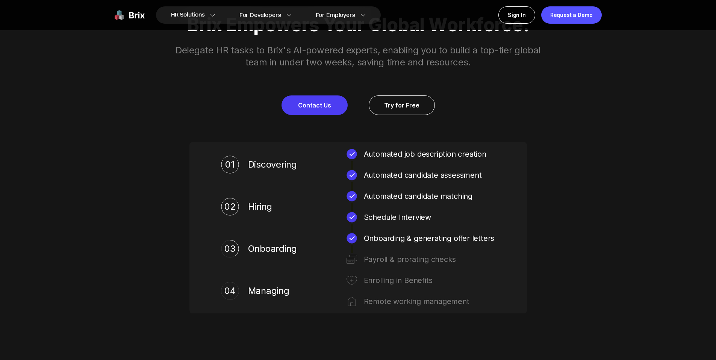
scroll to position [383, 0]
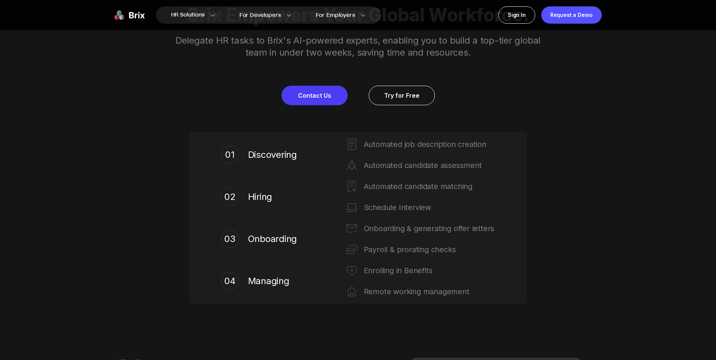
drag, startPoint x: 258, startPoint y: 212, endPoint x: 263, endPoint y: 205, distance: 8.4
click at [259, 212] on div "02 Hiring" at bounding box center [261, 196] width 80 height 33
click at [263, 205] on div "02 Hiring" at bounding box center [261, 196] width 80 height 33
click at [265, 200] on span "Hiring" at bounding box center [274, 197] width 53 height 12
click at [264, 233] on span "Onboarding" at bounding box center [274, 239] width 53 height 12
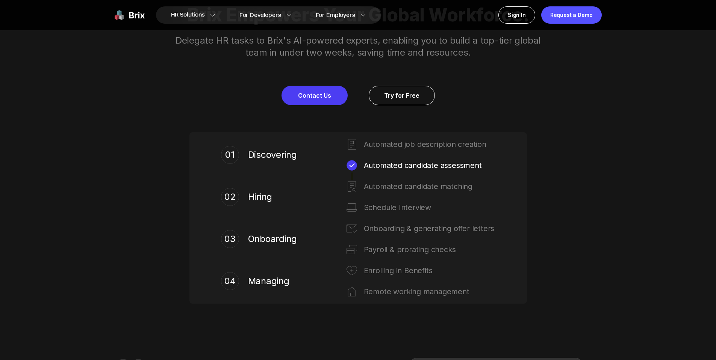
click at [397, 175] on div "01 Discovering Automated job description creation Automated candidate assessmen…" at bounding box center [358, 217] width 304 height 159
click at [391, 187] on div "Automated candidate matching" at bounding box center [430, 186] width 132 height 12
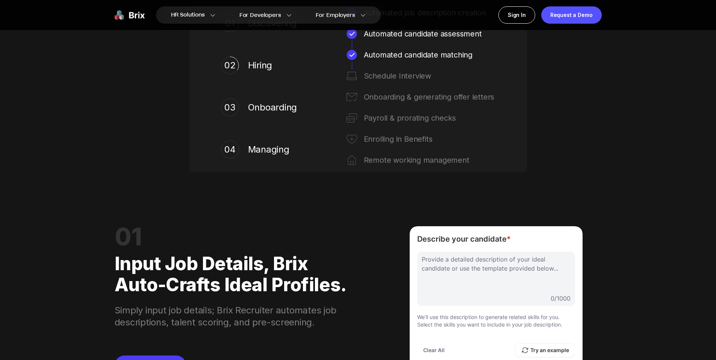
scroll to position [605, 0]
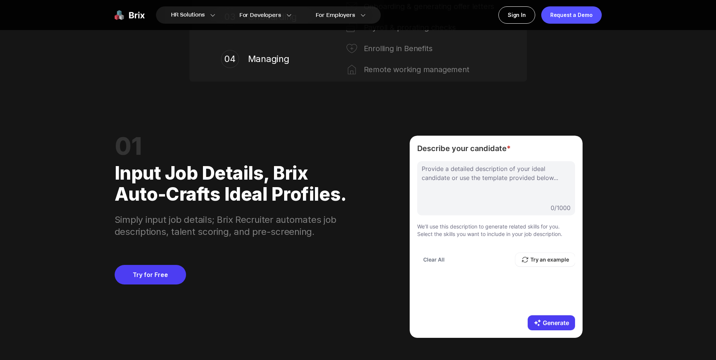
click at [512, 180] on div at bounding box center [496, 183] width 149 height 38
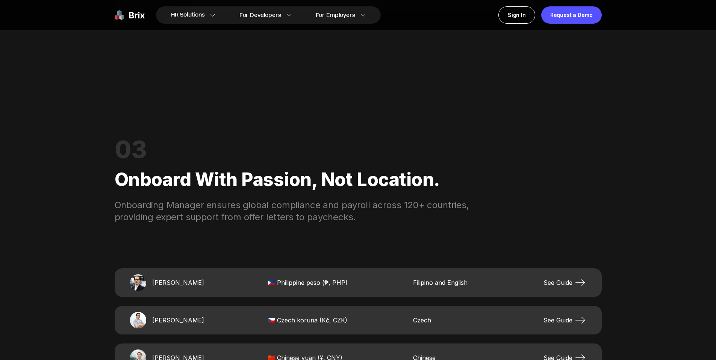
scroll to position [1421, 0]
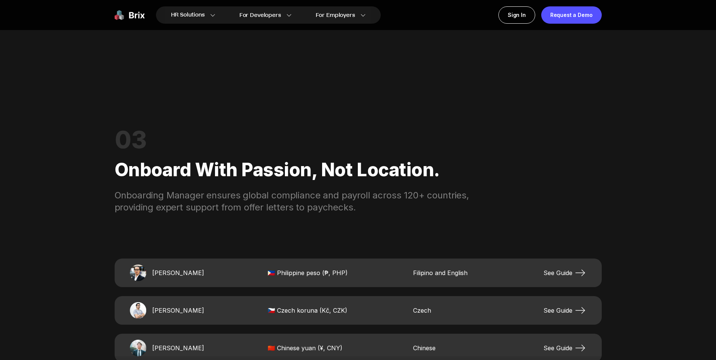
click at [394, 264] on div "Rajesh Kumar 🇵🇭 Philippine peso (₱, PHP) Filipino and English See Guide" at bounding box center [358, 273] width 487 height 29
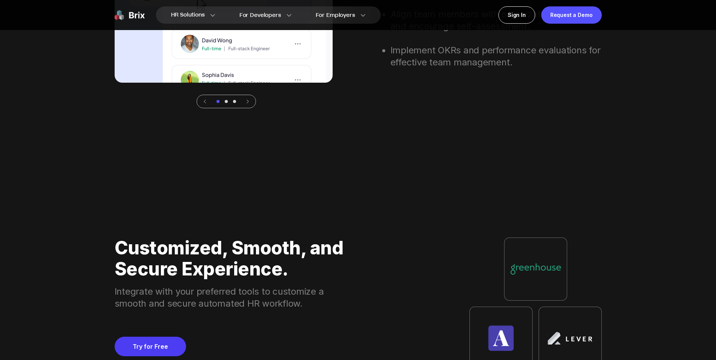
scroll to position [2590, 0]
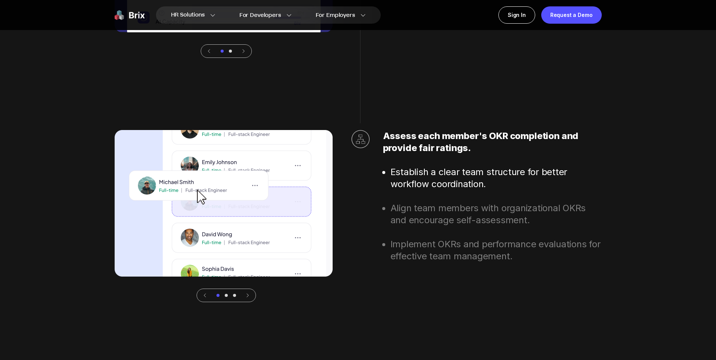
click at [248, 299] on div at bounding box center [226, 296] width 59 height 14
click at [249, 295] on icon at bounding box center [247, 295] width 5 height 5
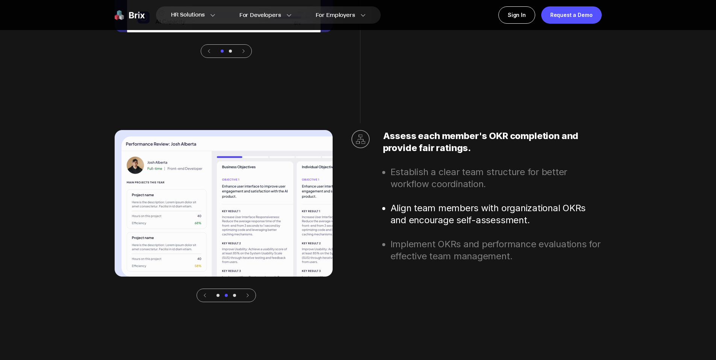
click at [249, 295] on icon at bounding box center [247, 295] width 5 height 5
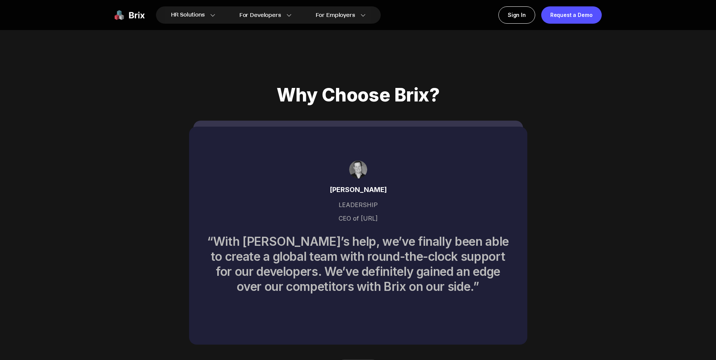
scroll to position [3333, 0]
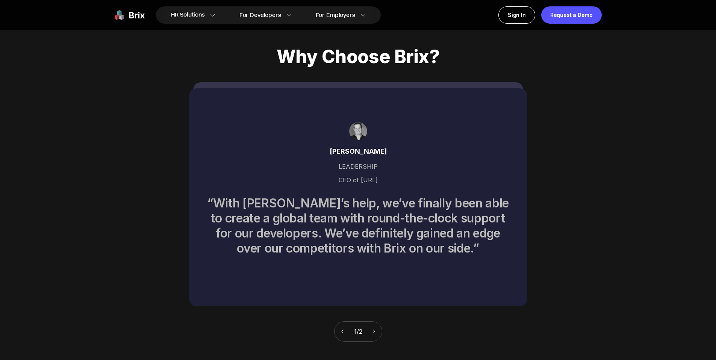
click at [374, 329] on icon at bounding box center [373, 331] width 5 height 5
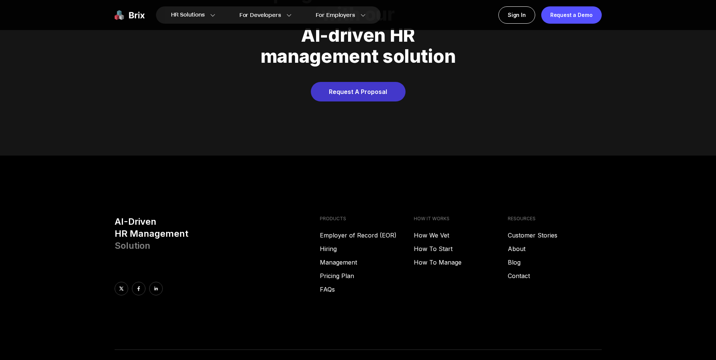
scroll to position [3840, 0]
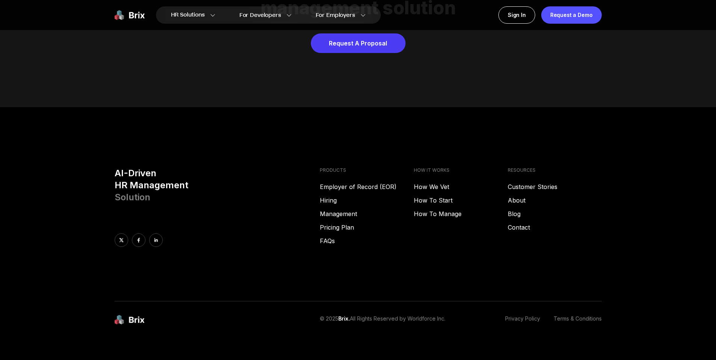
click at [132, 176] on h3 "AI-Driven HR Management Solution" at bounding box center [215, 185] width 200 height 36
click at [441, 182] on link "How We Vet" at bounding box center [461, 186] width 94 height 9
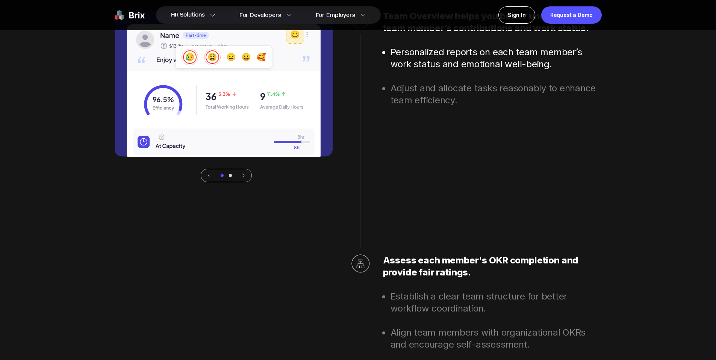
scroll to position [2427, 0]
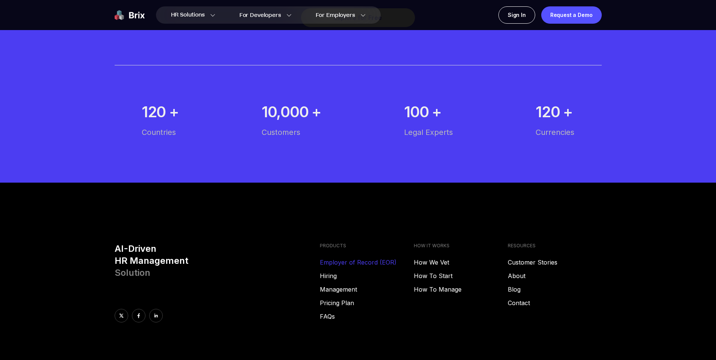
scroll to position [4325, 0]
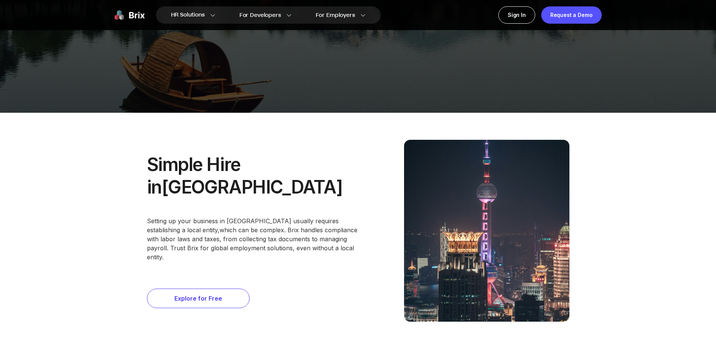
scroll to position [392, 0]
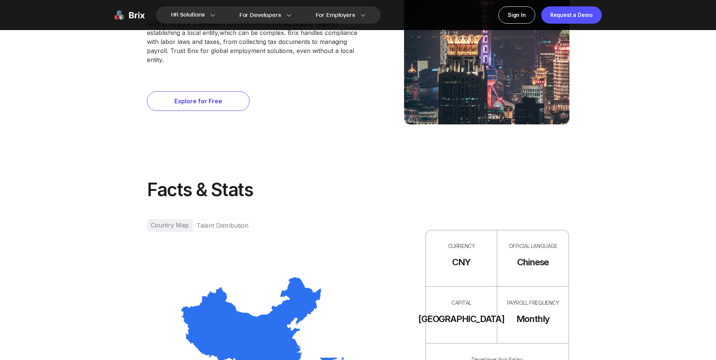
click at [215, 220] on div "Talent Distribution" at bounding box center [222, 225] width 60 height 13
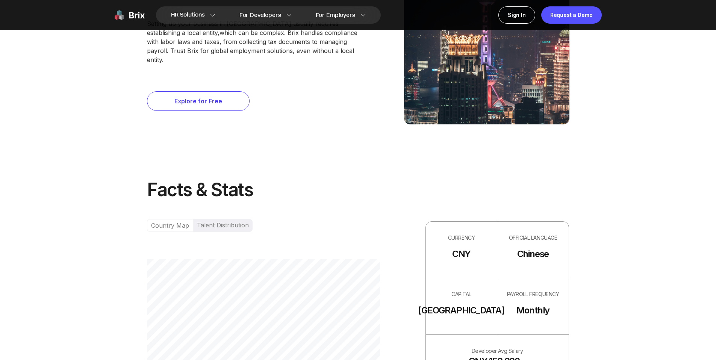
scroll to position [482, 0]
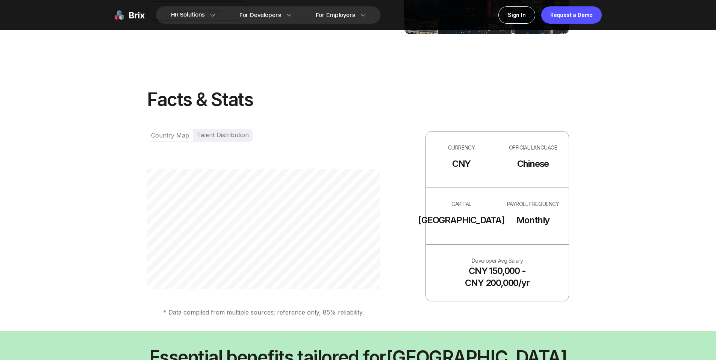
click at [176, 138] on div "Country Map" at bounding box center [170, 135] width 46 height 13
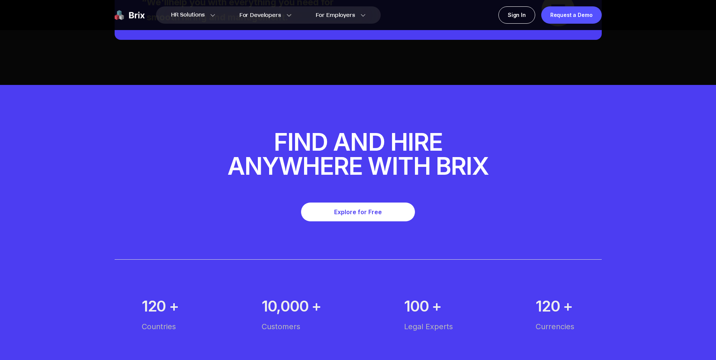
scroll to position [4158, 0]
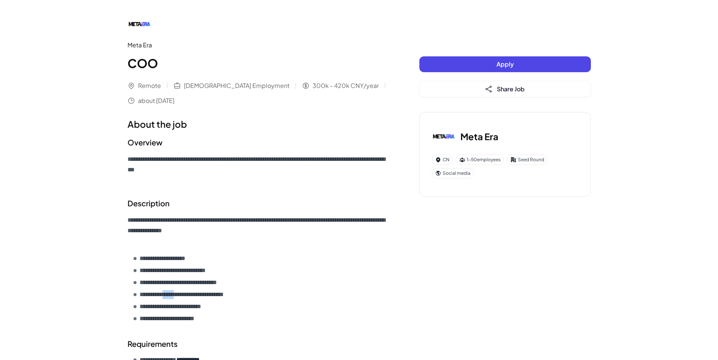
drag, startPoint x: 185, startPoint y: 293, endPoint x: 220, endPoint y: 296, distance: 35.5
click at [220, 296] on p "**********" at bounding box center [244, 294] width 210 height 9
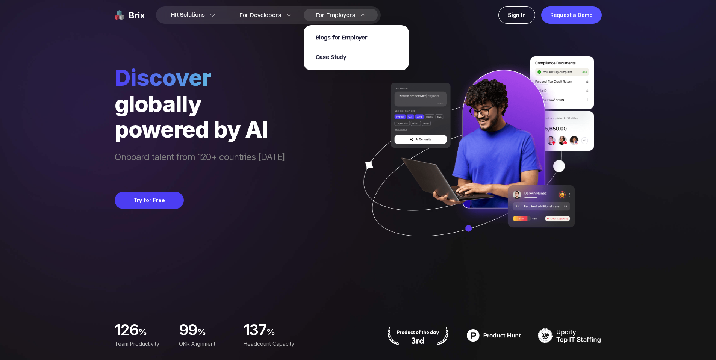
click at [346, 41] on span "Blogs for Employer" at bounding box center [342, 38] width 52 height 9
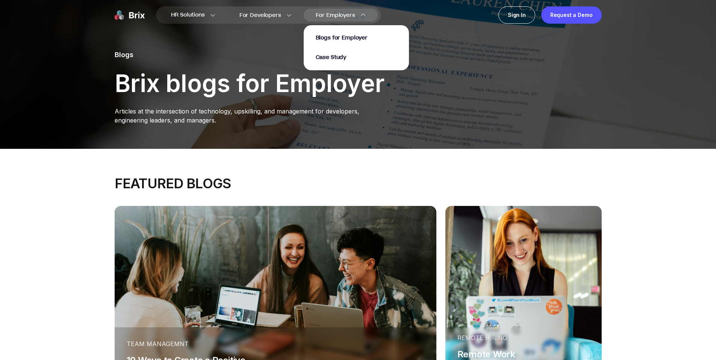
click at [340, 63] on div "Blogs for Employer Case Study" at bounding box center [356, 47] width 105 height 45
click at [341, 59] on span "Case Study" at bounding box center [331, 57] width 31 height 9
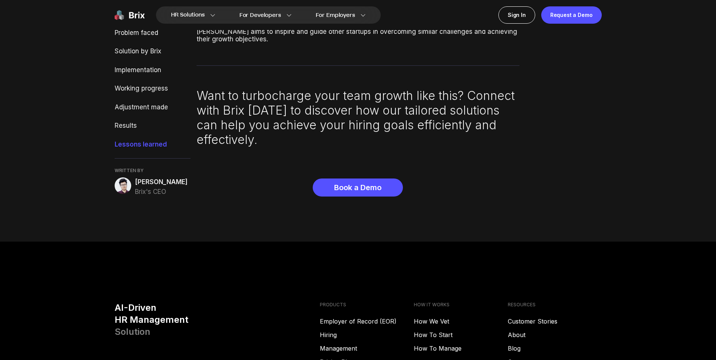
scroll to position [2958, 0]
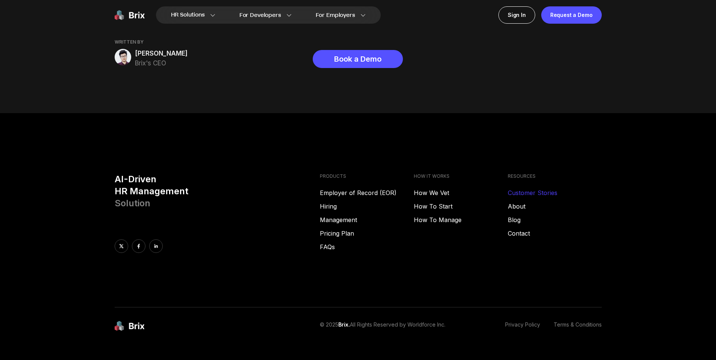
click at [526, 188] on link "Customer Stories" at bounding box center [555, 192] width 94 height 9
click at [522, 202] on link "About" at bounding box center [555, 206] width 94 height 9
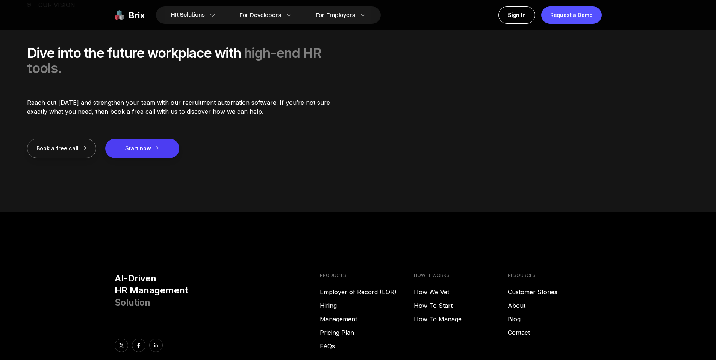
scroll to position [999, 0]
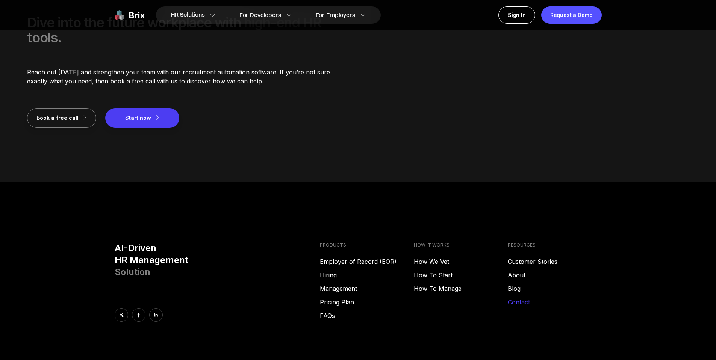
click at [526, 303] on link "Contact" at bounding box center [555, 302] width 94 height 9
click at [435, 276] on link "How To Start" at bounding box center [461, 275] width 94 height 9
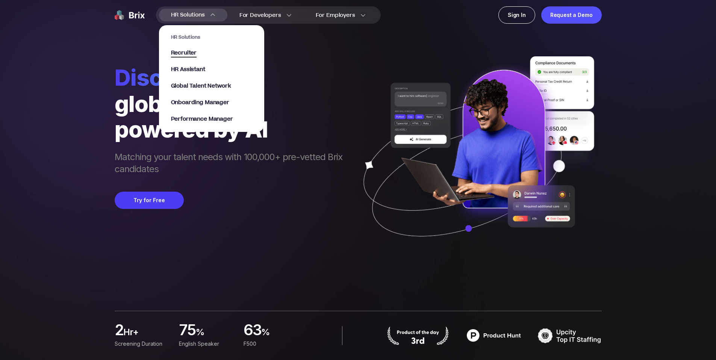
click at [189, 55] on span "Recruiter" at bounding box center [184, 53] width 26 height 9
